Goal: Transaction & Acquisition: Purchase product/service

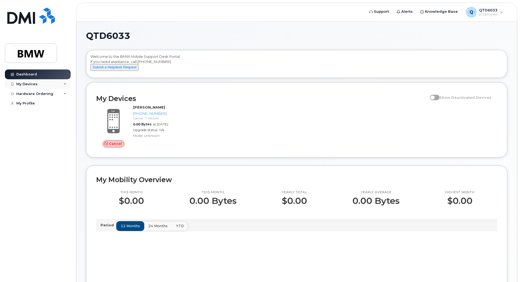
click at [66, 83] on div "My Devices" at bounding box center [38, 84] width 66 height 10
click at [58, 130] on div "Hardware Ordering" at bounding box center [38, 129] width 66 height 10
